Goal: Transaction & Acquisition: Purchase product/service

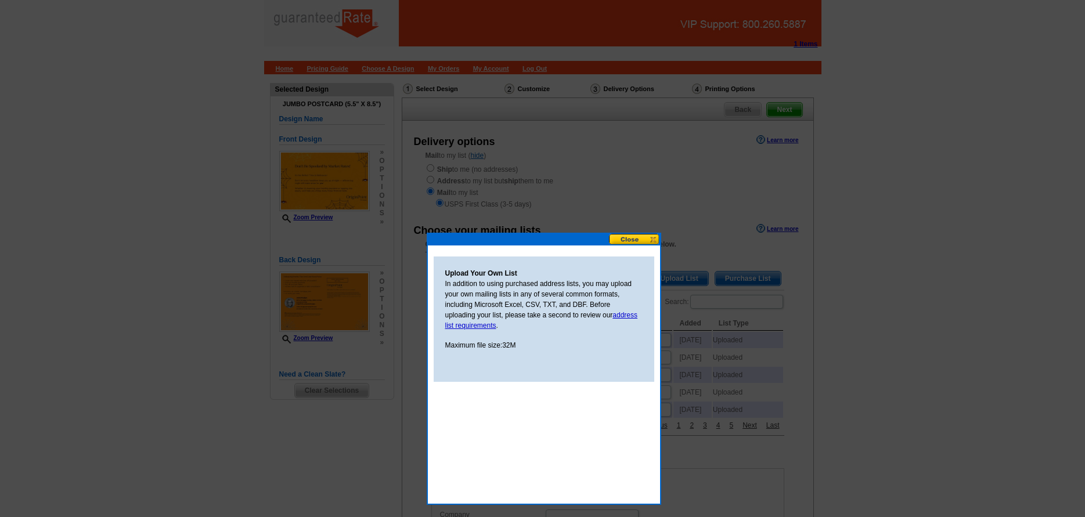
select select "CA"
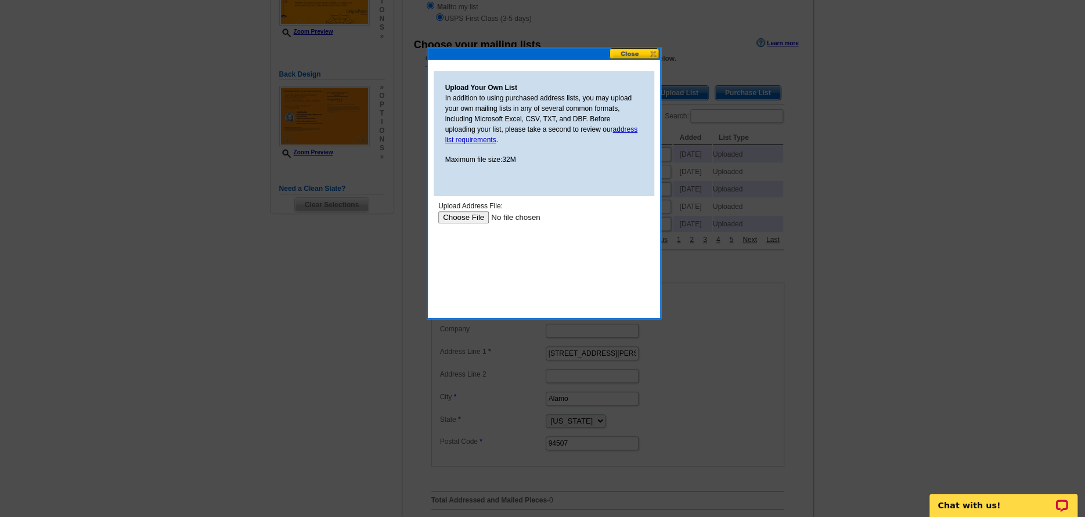
click at [472, 219] on input "file" at bounding box center [511, 217] width 147 height 12
type input "C:\fakepath\Jodee Brydges_Octo Refi Postcard Mailers.csv"
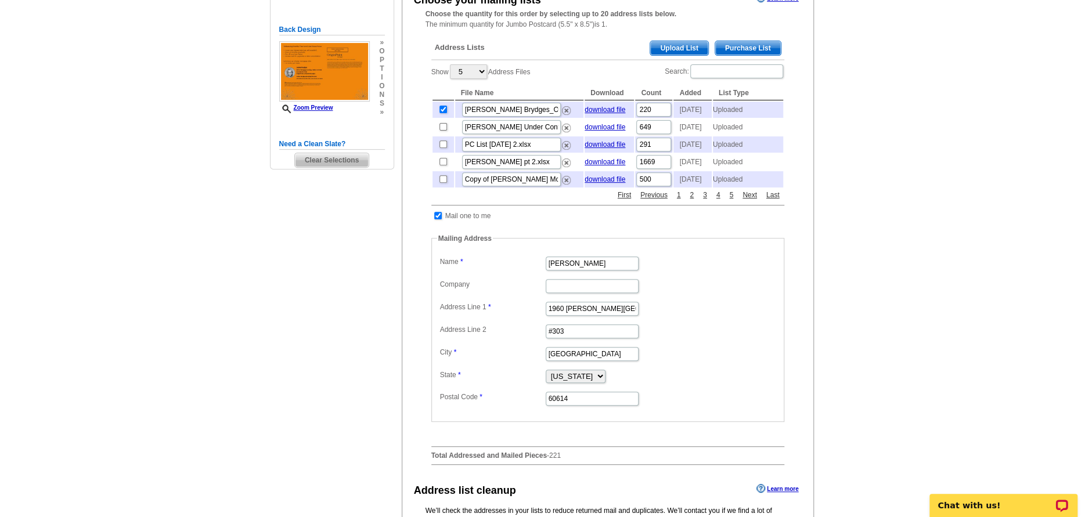
scroll to position [302, 0]
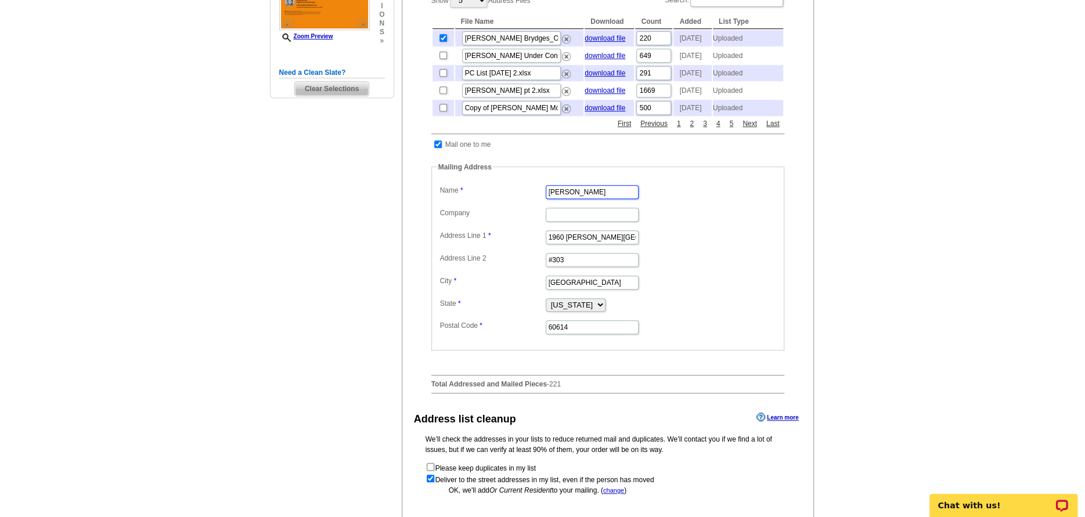
drag, startPoint x: 601, startPoint y: 216, endPoint x: 438, endPoint y: 191, distance: 165.0
click at [454, 190] on fieldset "Mailing Address Label Mail-To-Me Name Dave Radke Company Address Line 1 1960 N.…" at bounding box center [607, 256] width 353 height 189
type input "Jodee Brydges"
type input "78 Pleasant Knoll Court"
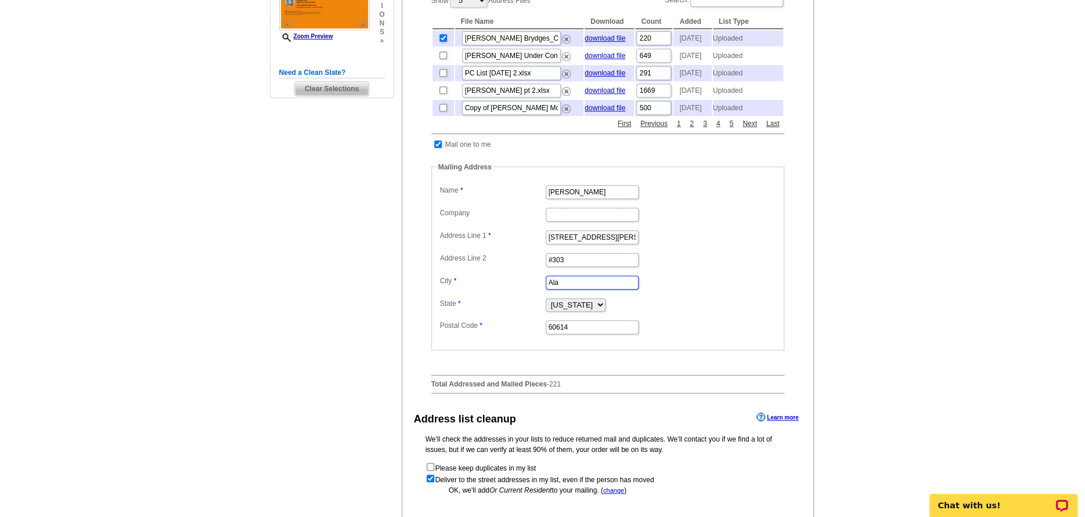
type input "Alamo"
select select "AR"
type input "94507"
click at [573, 312] on select "Alabama Alaska Arizona Arkansas California Colorado Connecticut District of Col…" at bounding box center [575, 304] width 60 height 13
select select "CA"
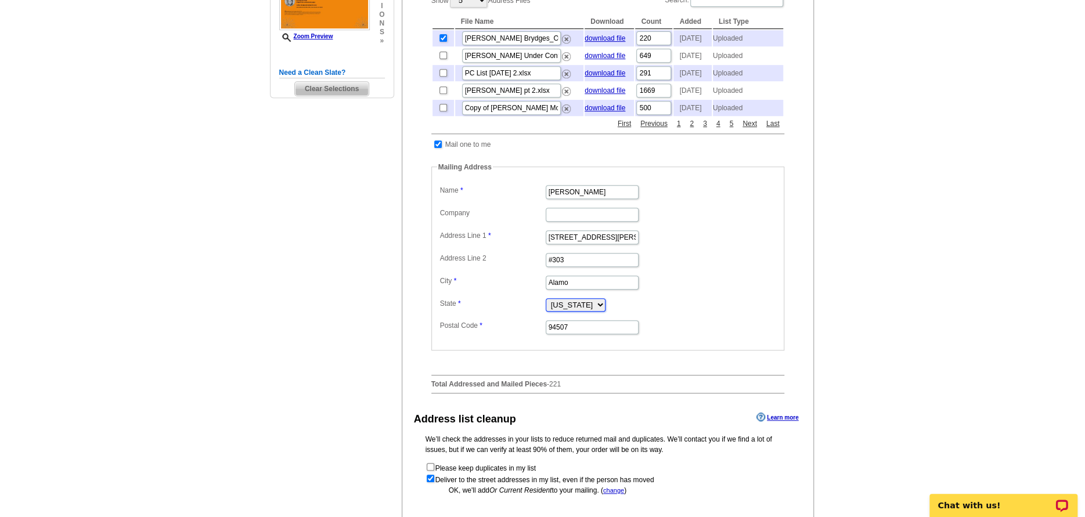
click at [545, 312] on select "Alabama Alaska Arizona Arkansas California Colorado Connecticut District of Col…" at bounding box center [575, 304] width 60 height 13
drag, startPoint x: 575, startPoint y: 281, endPoint x: 493, endPoint y: 274, distance: 82.2
click at [494, 268] on dd "#303" at bounding box center [607, 259] width 341 height 18
click at [859, 315] on main "Need Help? call 800-260-5887, chat with support, or have our designers make som…" at bounding box center [542, 192] width 1085 height 838
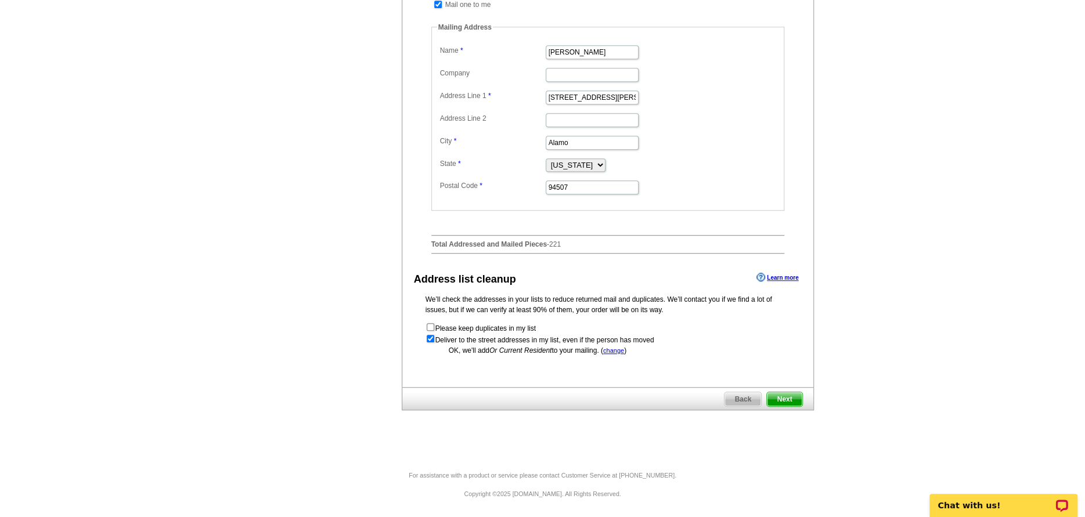
scroll to position [457, 0]
click at [776, 406] on span "Next" at bounding box center [784, 399] width 35 height 14
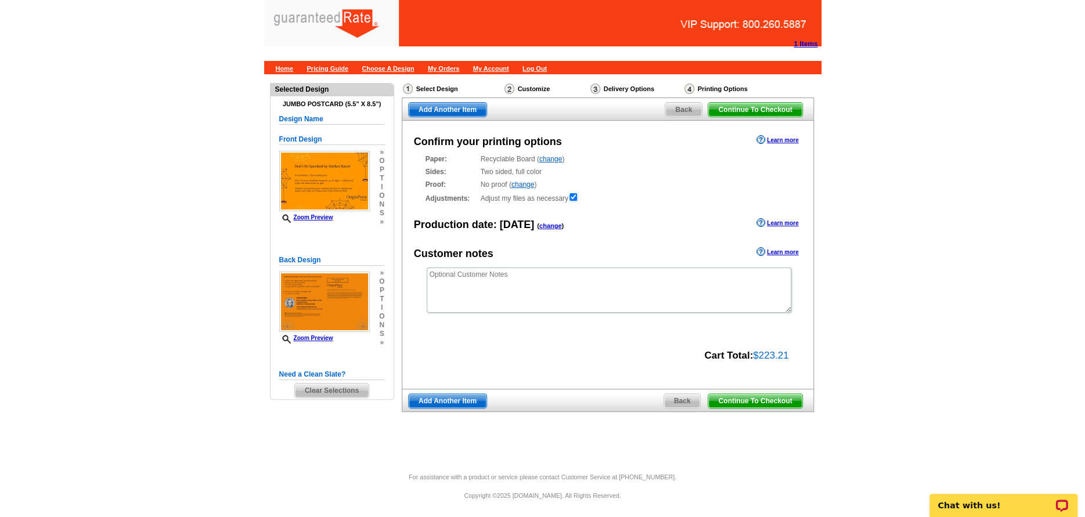
click at [735, 399] on span "Continue To Checkout" at bounding box center [754, 401] width 93 height 14
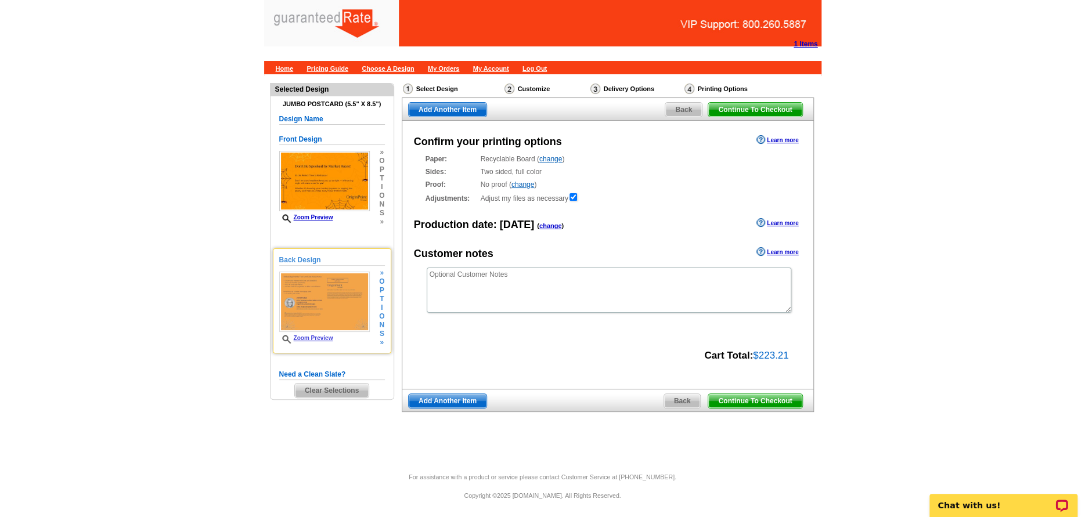
click at [336, 299] on img at bounding box center [324, 302] width 91 height 60
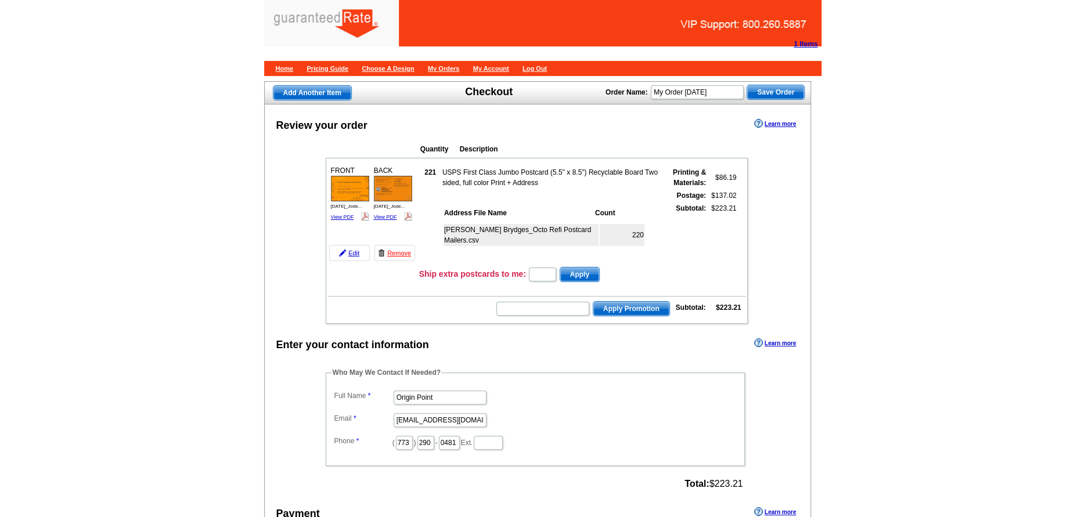
click at [381, 216] on link "View PDF" at bounding box center [385, 217] width 23 height 6
click at [360, 256] on link "Edit" at bounding box center [349, 253] width 41 height 16
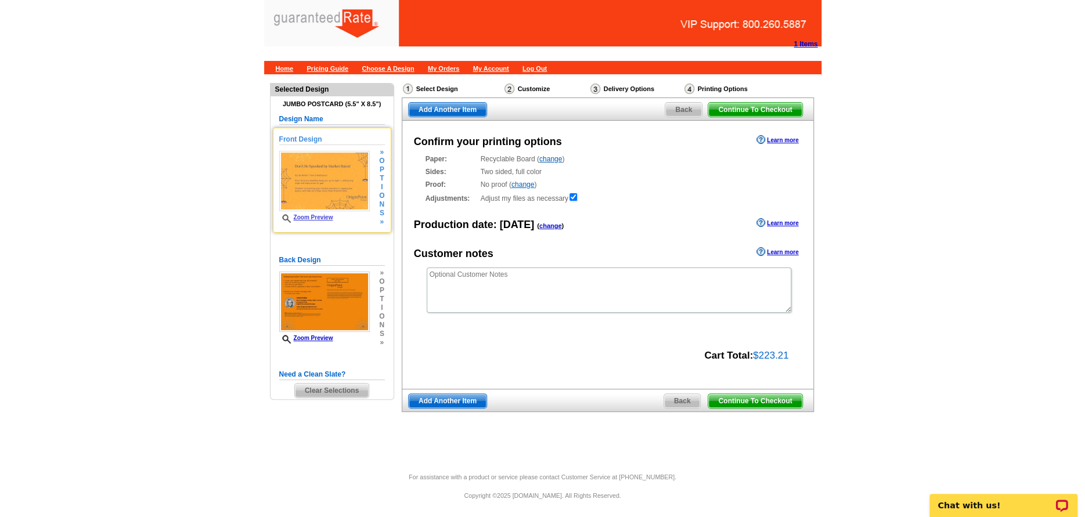
click at [328, 215] on link "Zoom Preview" at bounding box center [306, 217] width 54 height 6
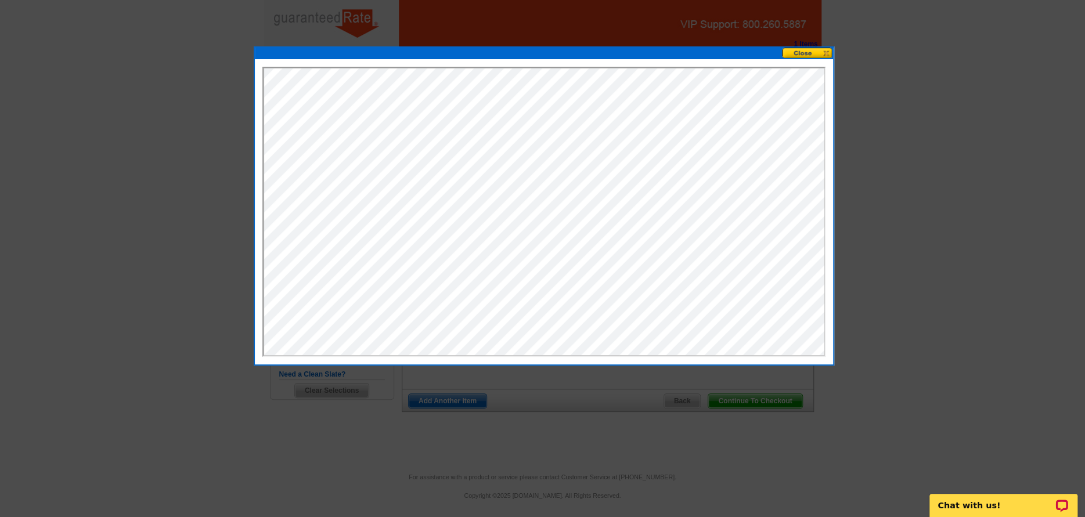
click at [816, 53] on button at bounding box center [807, 53] width 51 height 11
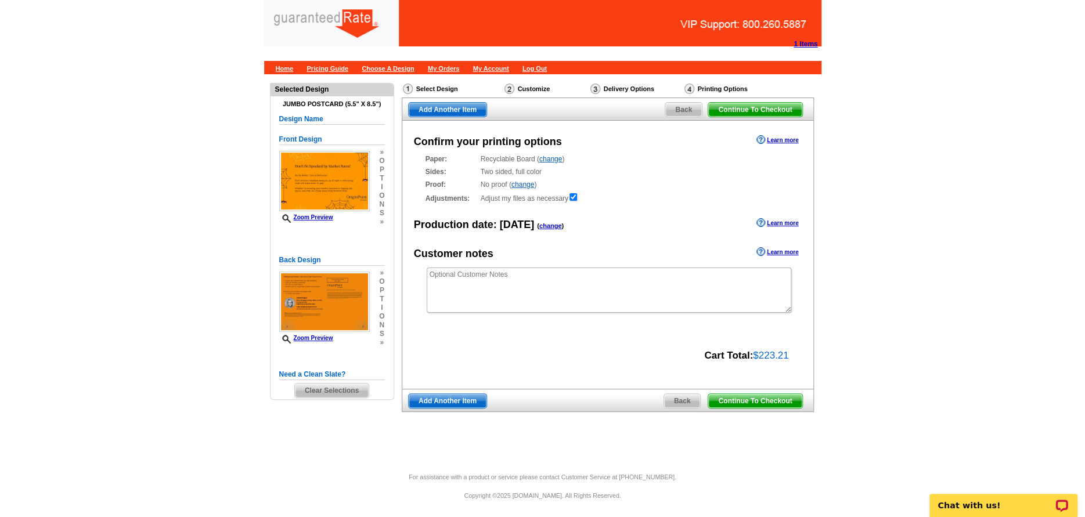
click at [677, 104] on span "Back" at bounding box center [683, 110] width 37 height 14
click at [337, 386] on span "Clear Selections" at bounding box center [332, 391] width 74 height 14
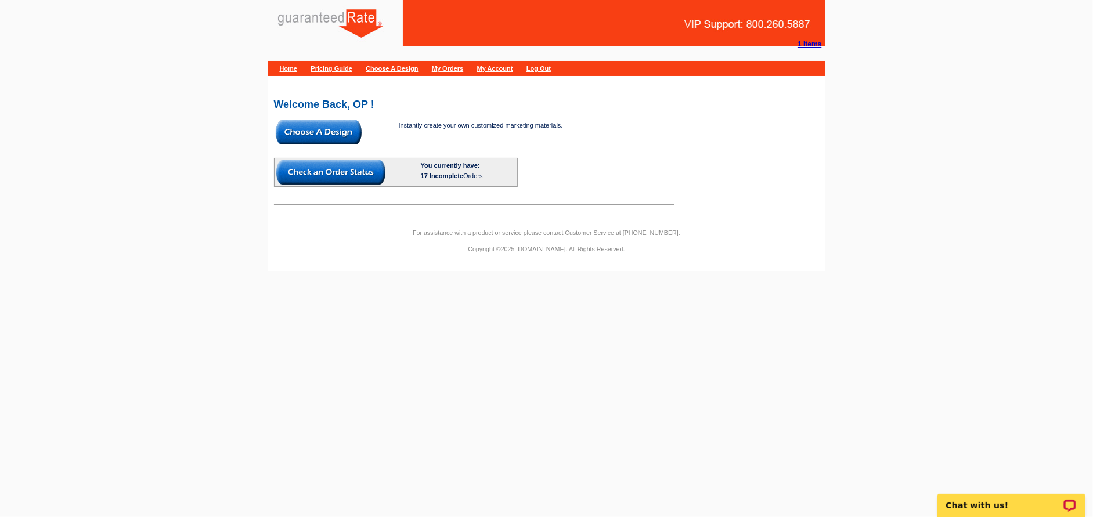
click at [338, 133] on img at bounding box center [319, 132] width 86 height 24
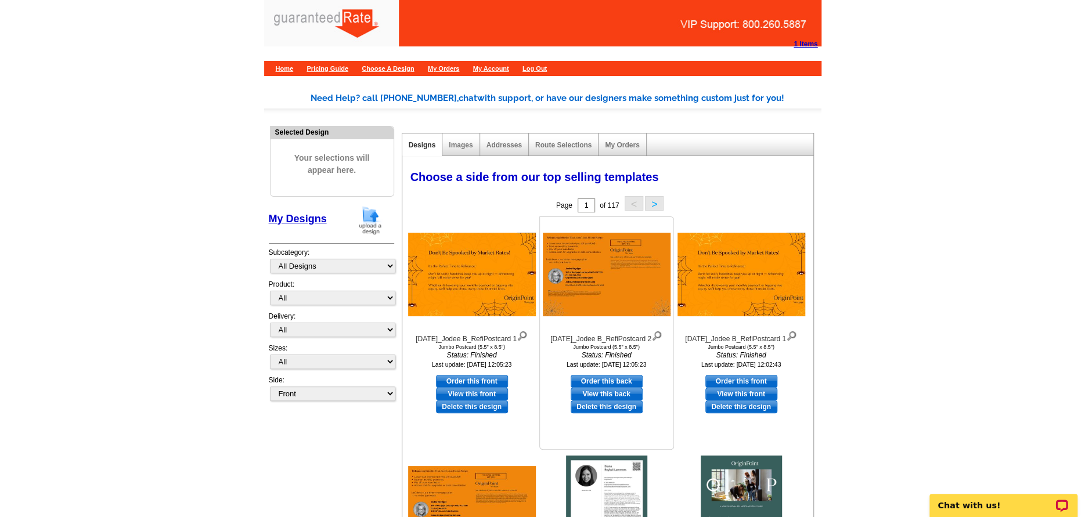
click at [598, 274] on img at bounding box center [607, 275] width 128 height 84
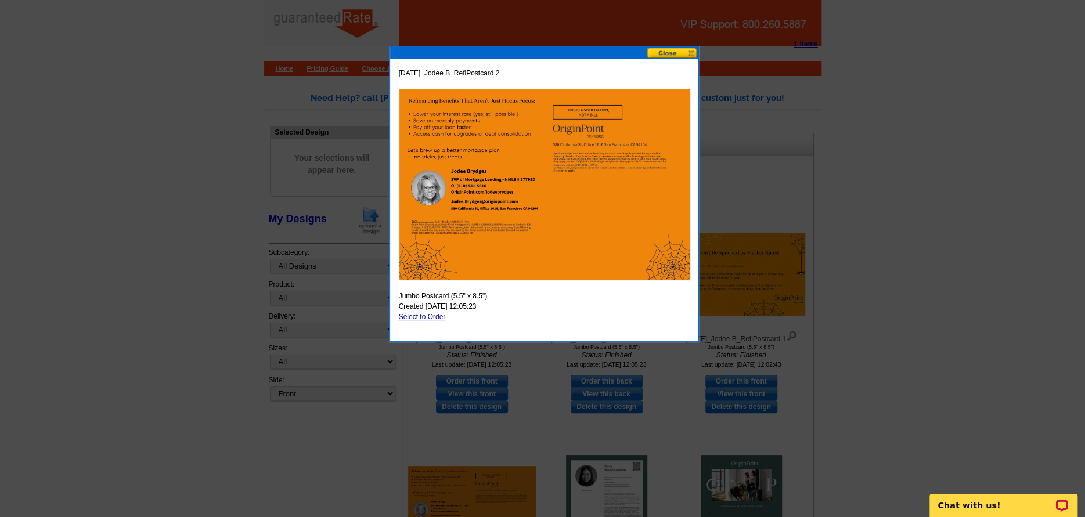
click at [667, 52] on button at bounding box center [671, 53] width 51 height 11
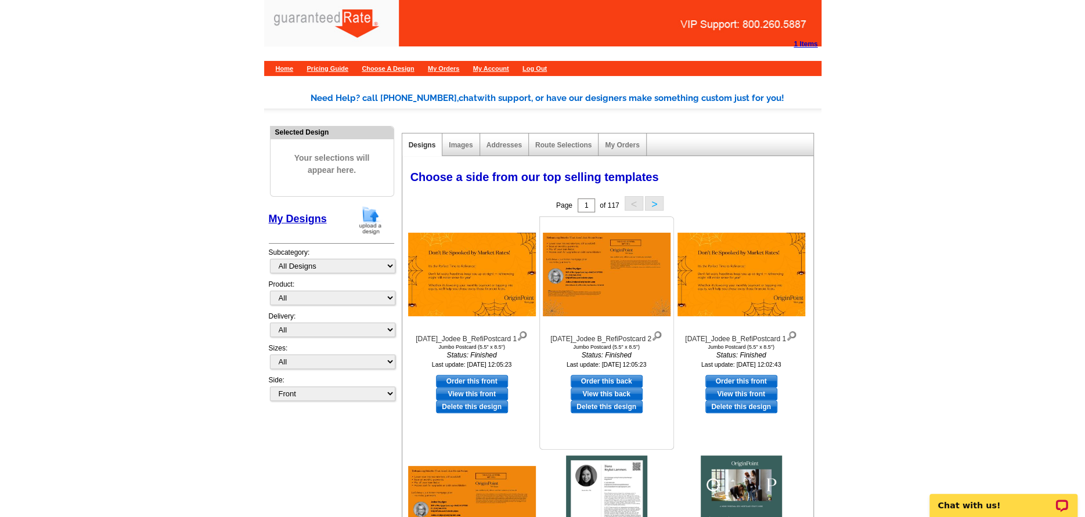
click at [585, 381] on link "Order this back" at bounding box center [606, 381] width 72 height 13
select select "2"
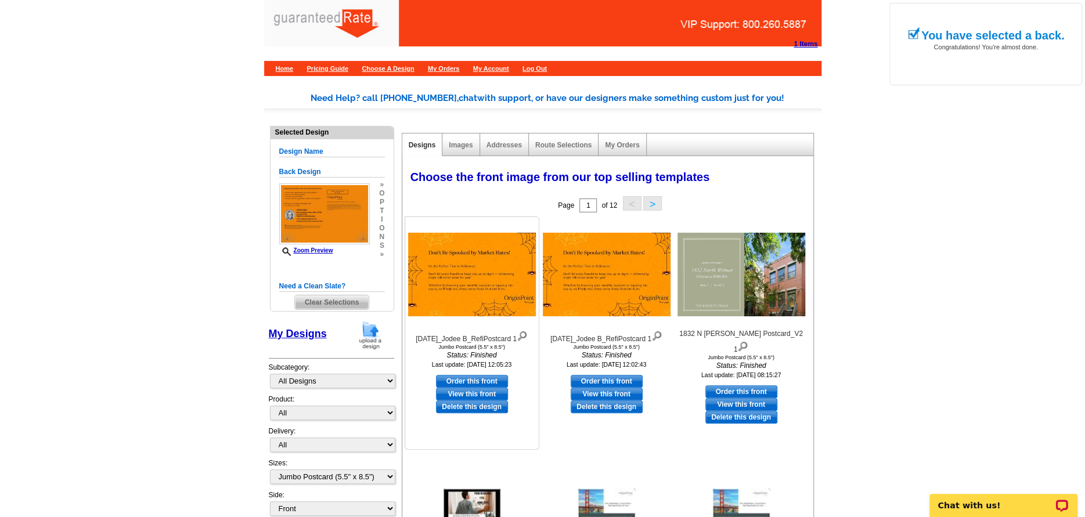
click at [474, 377] on link "Order this front" at bounding box center [472, 381] width 72 height 13
select select "back"
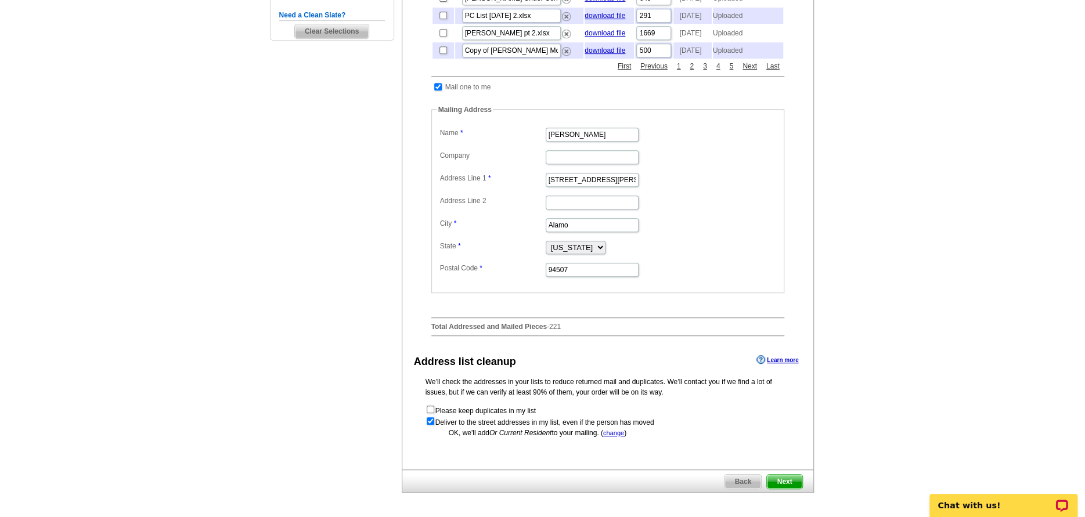
scroll to position [386, 0]
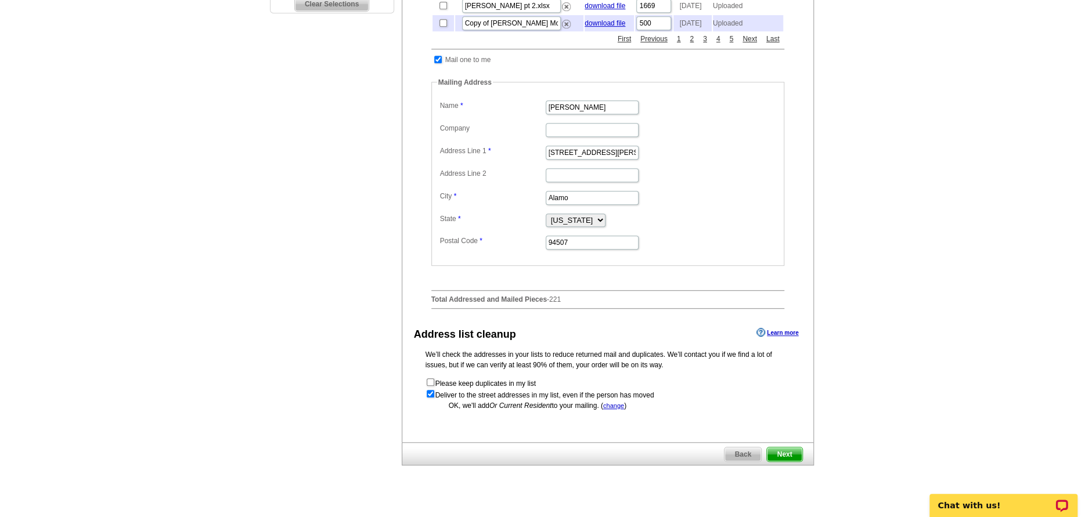
click at [781, 461] on span "Next" at bounding box center [784, 454] width 35 height 14
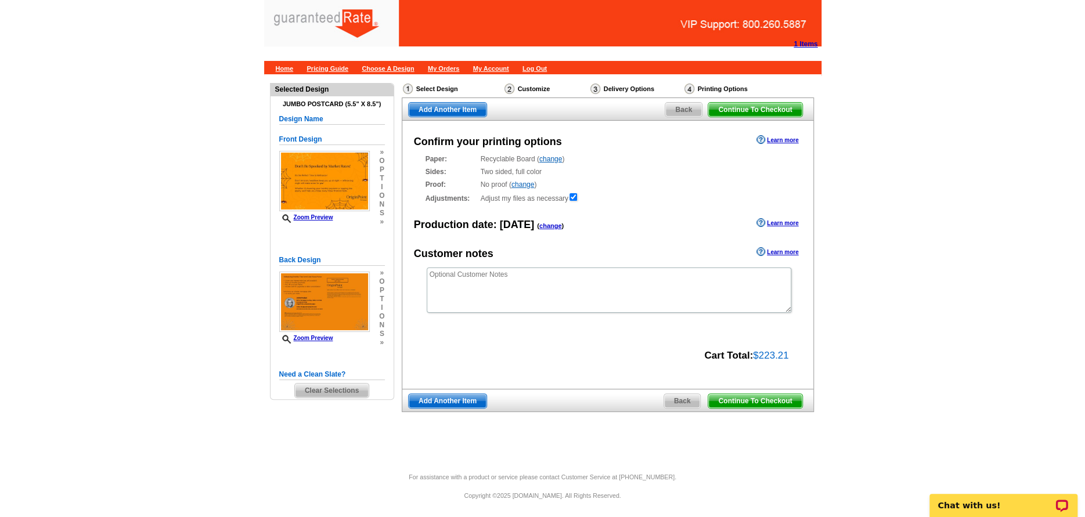
click at [732, 403] on span "Continue To Checkout" at bounding box center [754, 401] width 93 height 14
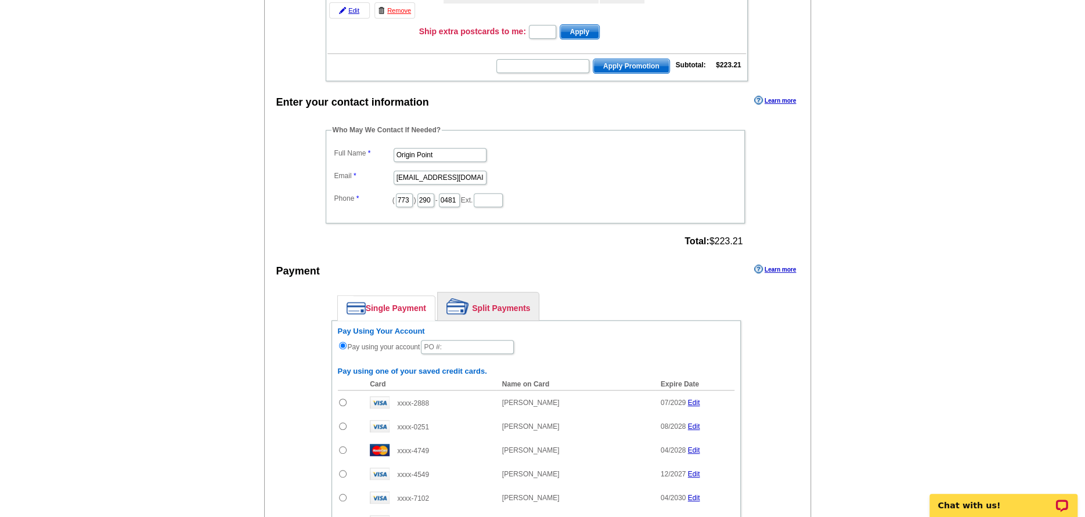
scroll to position [232, 0]
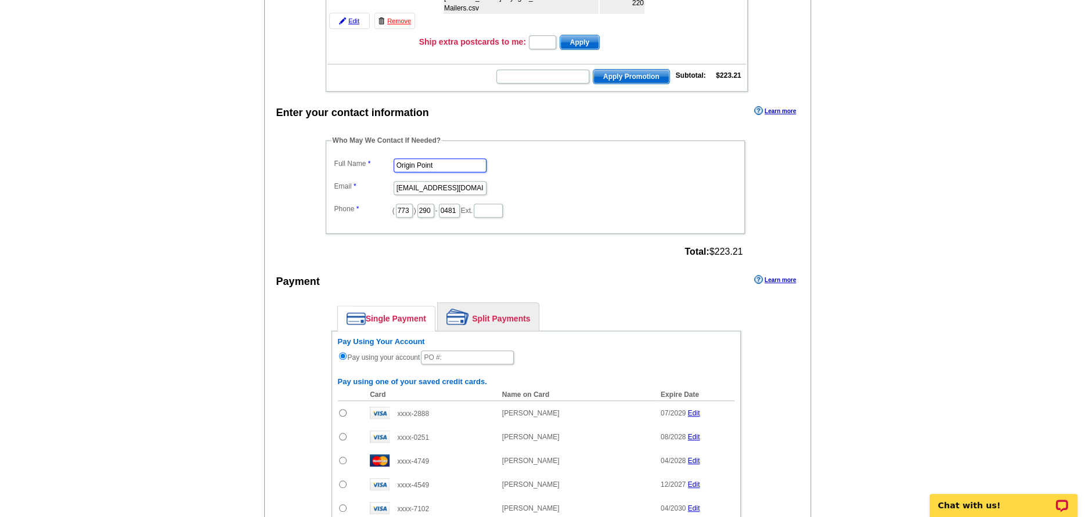
click at [443, 167] on input "Origin Point" at bounding box center [439, 165] width 93 height 14
drag, startPoint x: 449, startPoint y: 167, endPoint x: 306, endPoint y: 157, distance: 142.5
click at [359, 157] on dl "Full Name Origin Point Email [EMAIL_ADDRESS][DOMAIN_NAME] Phone ( 773 ) 290 - 0…" at bounding box center [534, 187] width 407 height 63
type input "[PERSON_NAME]"
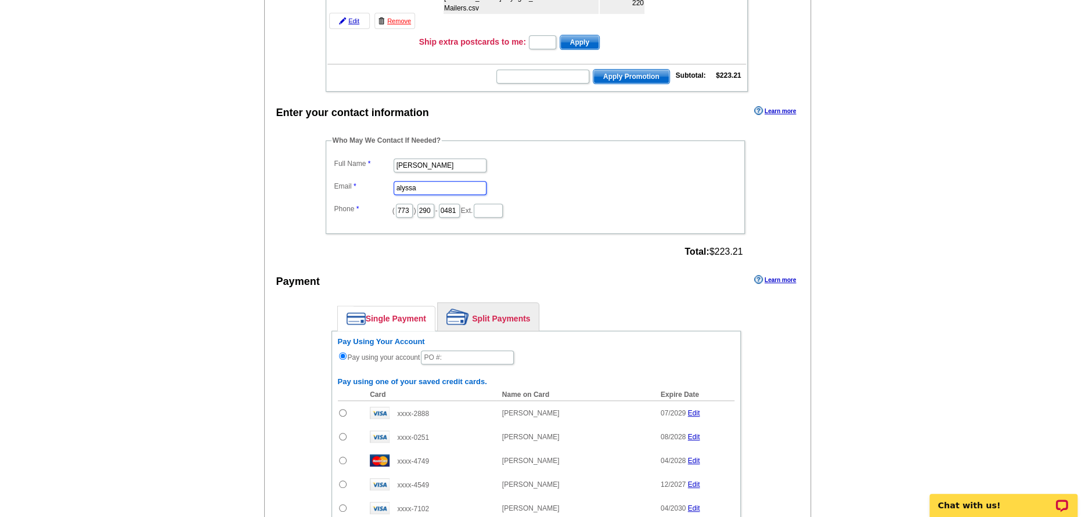
type input "[EMAIL_ADDRESS][PERSON_NAME][DOMAIN_NAME]"
type input "516"
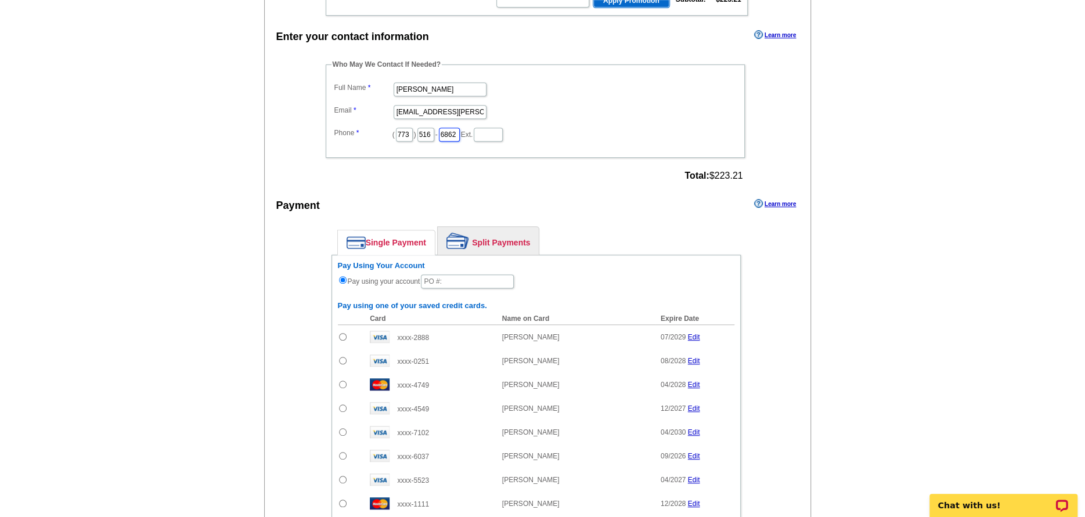
scroll to position [309, 0]
type input "6862"
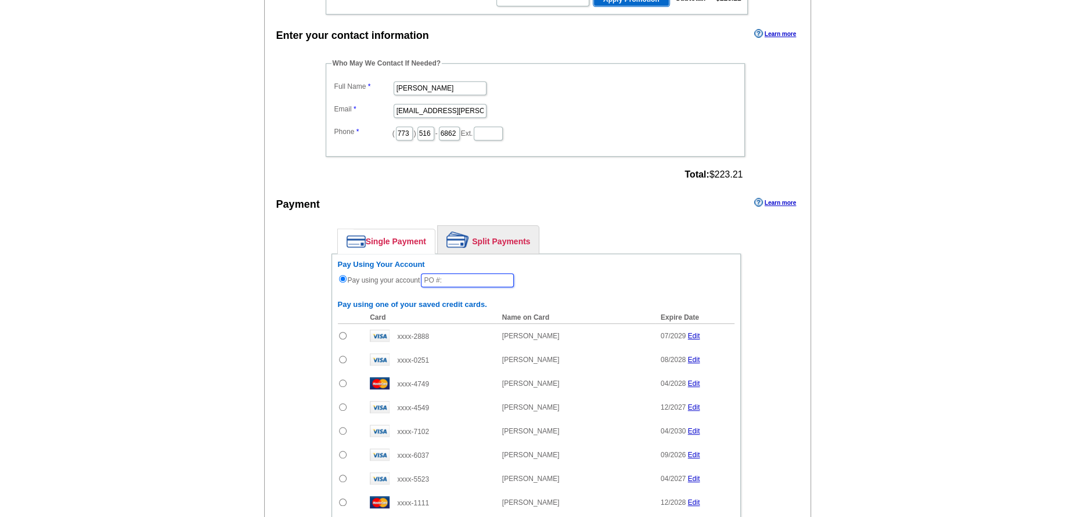
click at [468, 281] on input "text" at bounding box center [467, 280] width 93 height 14
type input "0"
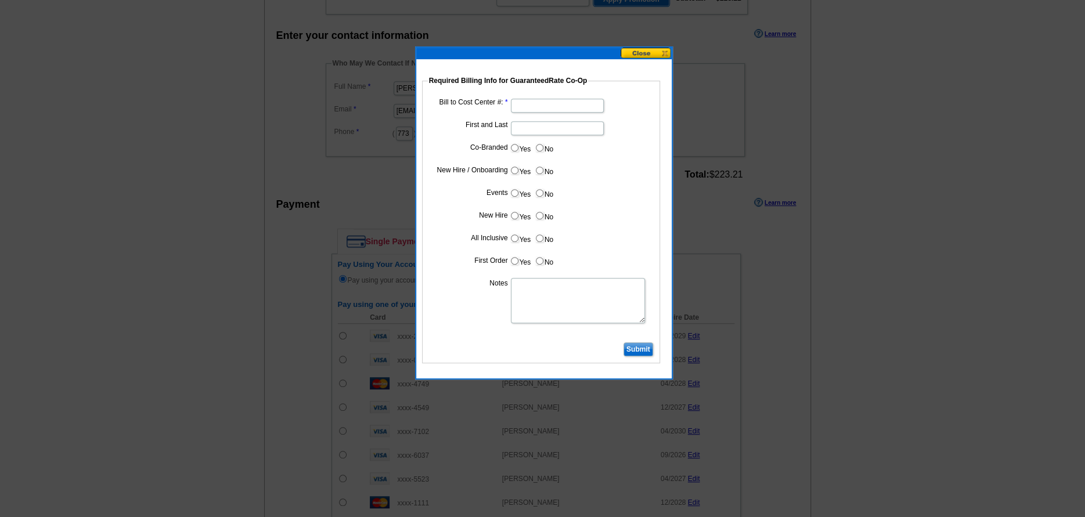
type input "10225_339_AJ"
click at [523, 102] on input "Bill to Cost Center #:" at bounding box center [557, 106] width 93 height 14
type input "200211"
type input "A"
type input "[PERSON_NAME]"
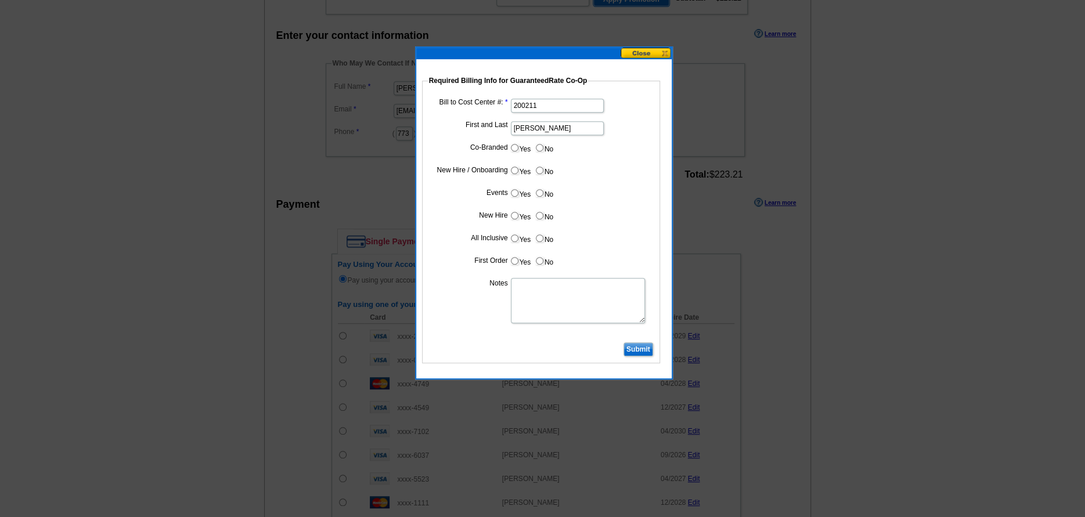
click at [638, 356] on input "Submit" at bounding box center [638, 349] width 30 height 14
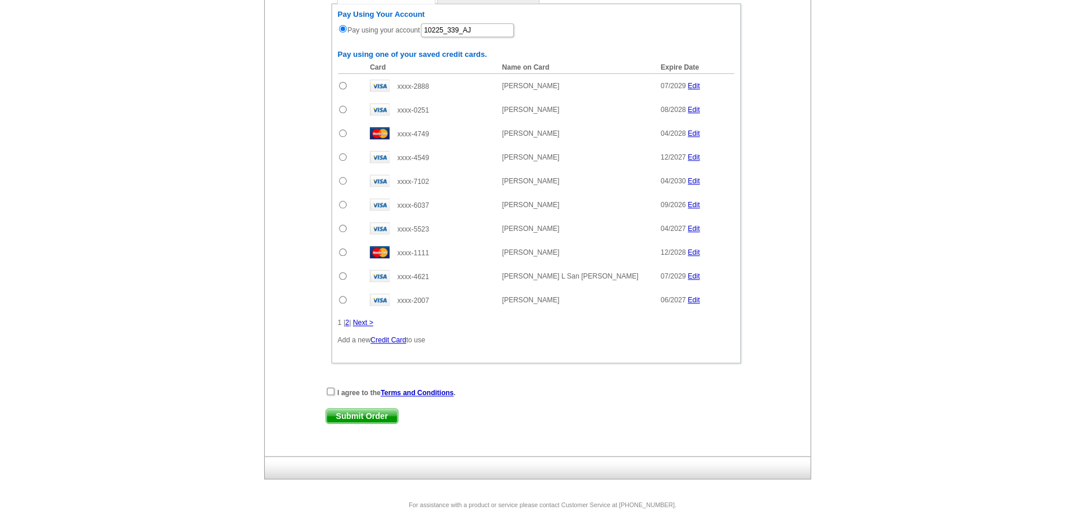
scroll to position [561, 0]
click at [332, 388] on input "checkbox" at bounding box center [331, 390] width 8 height 8
checkbox input "true"
click at [337, 406] on div "I agree to the Terms and Conditions . Submit Order Submit Order" at bounding box center [536, 409] width 421 height 48
click at [338, 414] on span "Submit Order" at bounding box center [361, 415] width 71 height 14
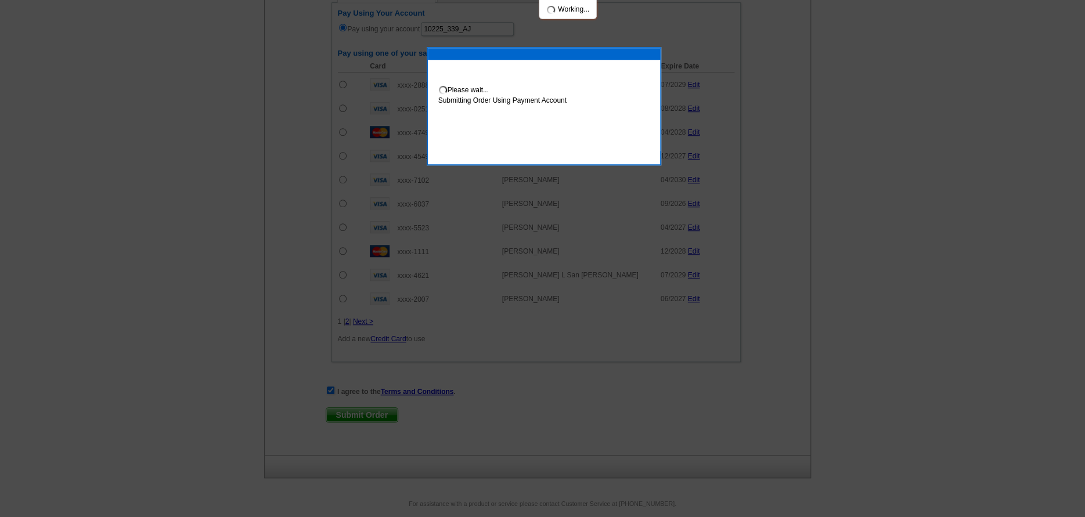
scroll to position [619, 0]
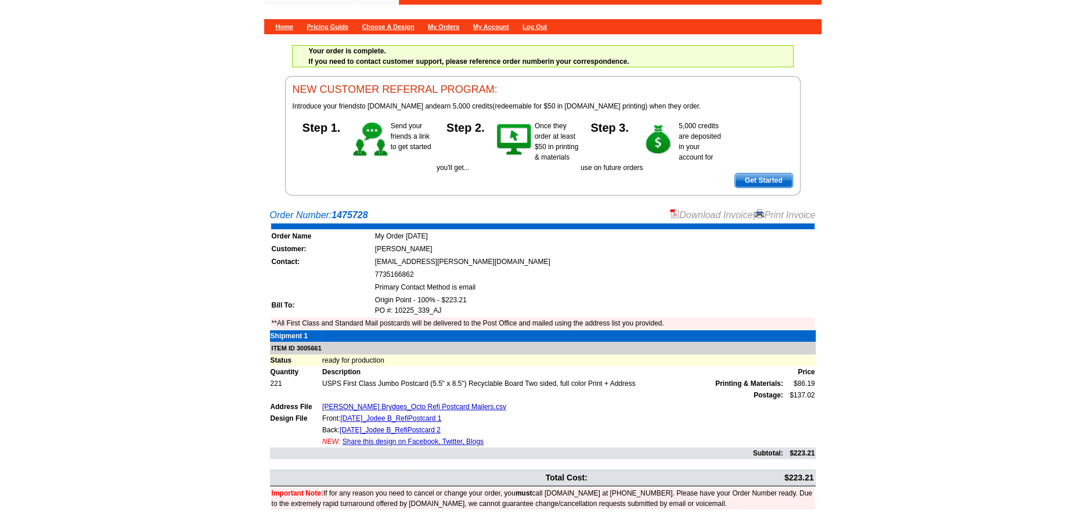
scroll to position [107, 0]
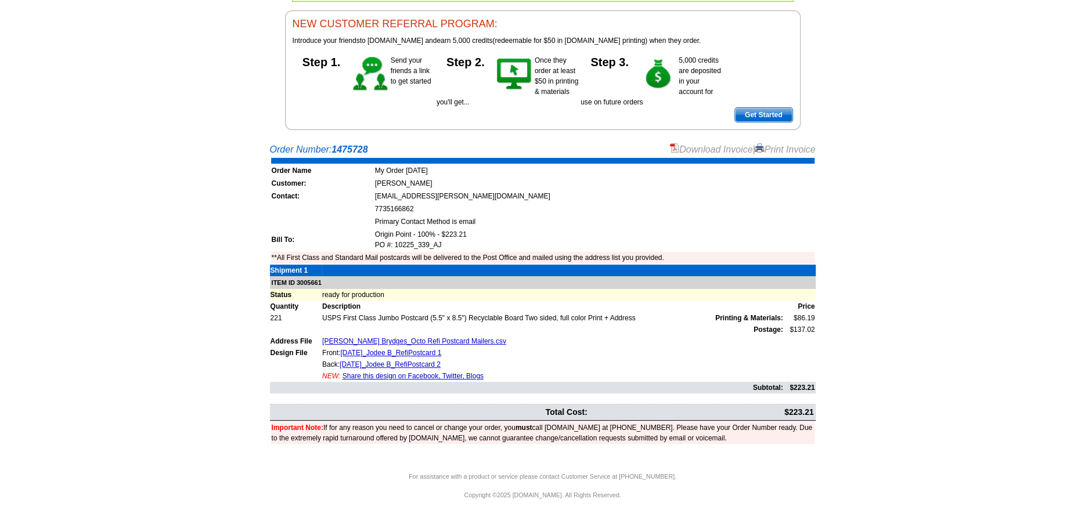
click at [711, 155] on div "Download Invoice | Print Invoice" at bounding box center [743, 150] width 146 height 14
click at [709, 146] on link "Download Invoice" at bounding box center [711, 149] width 82 height 10
